Goal: Find specific page/section: Find specific page/section

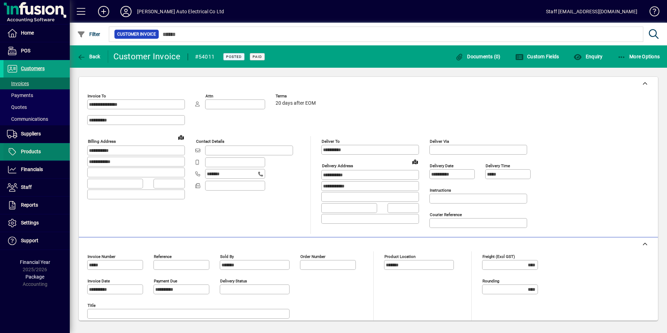
click at [7, 154] on span "Products" at bounding box center [21, 151] width 37 height 8
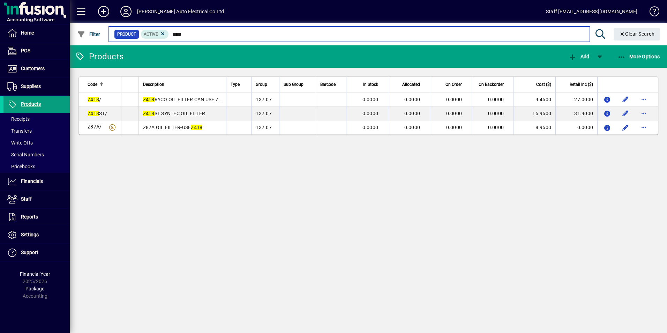
type input "****"
